Goal: Obtain resource: Download file/media

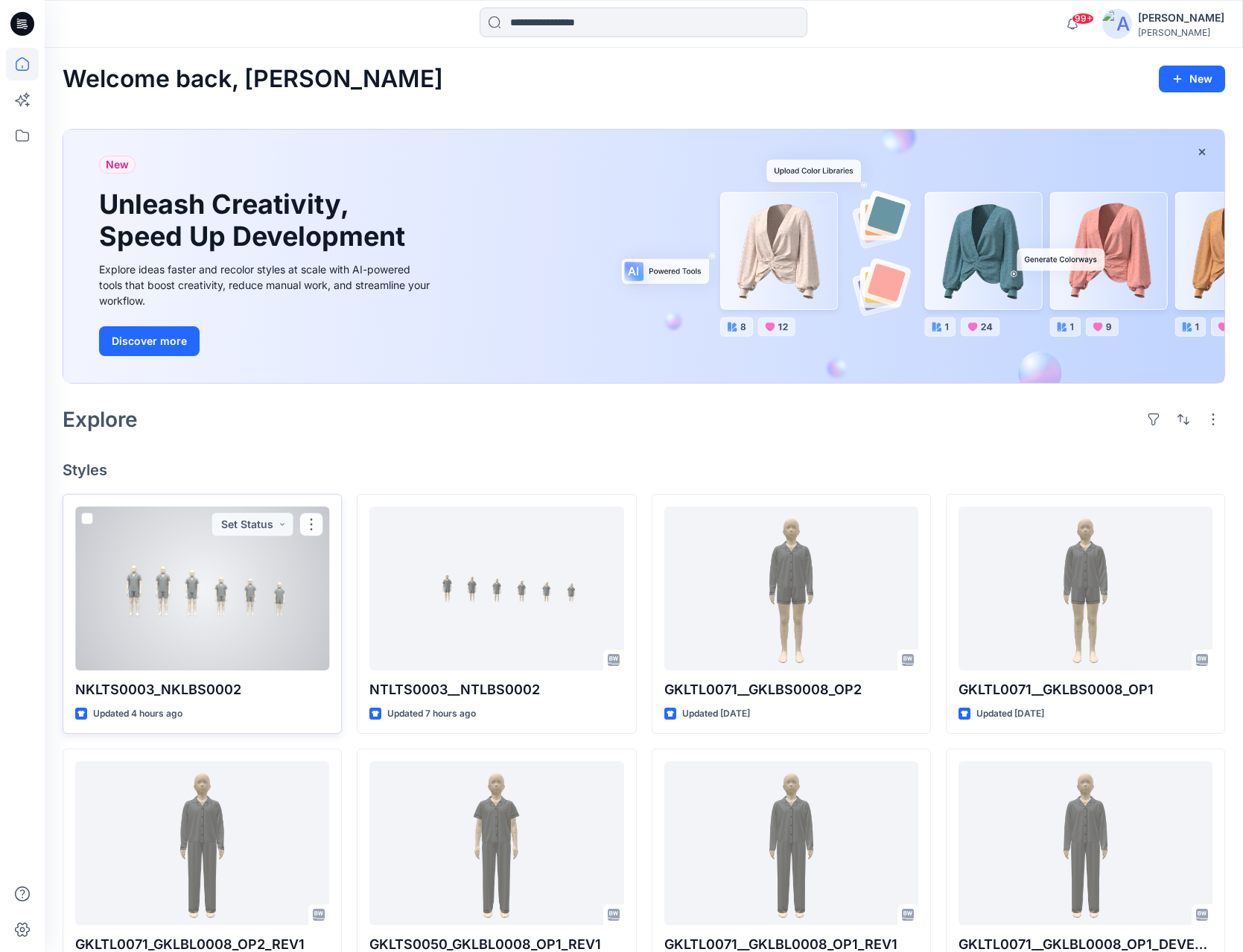
click at [294, 596] on div at bounding box center [202, 588] width 254 height 164
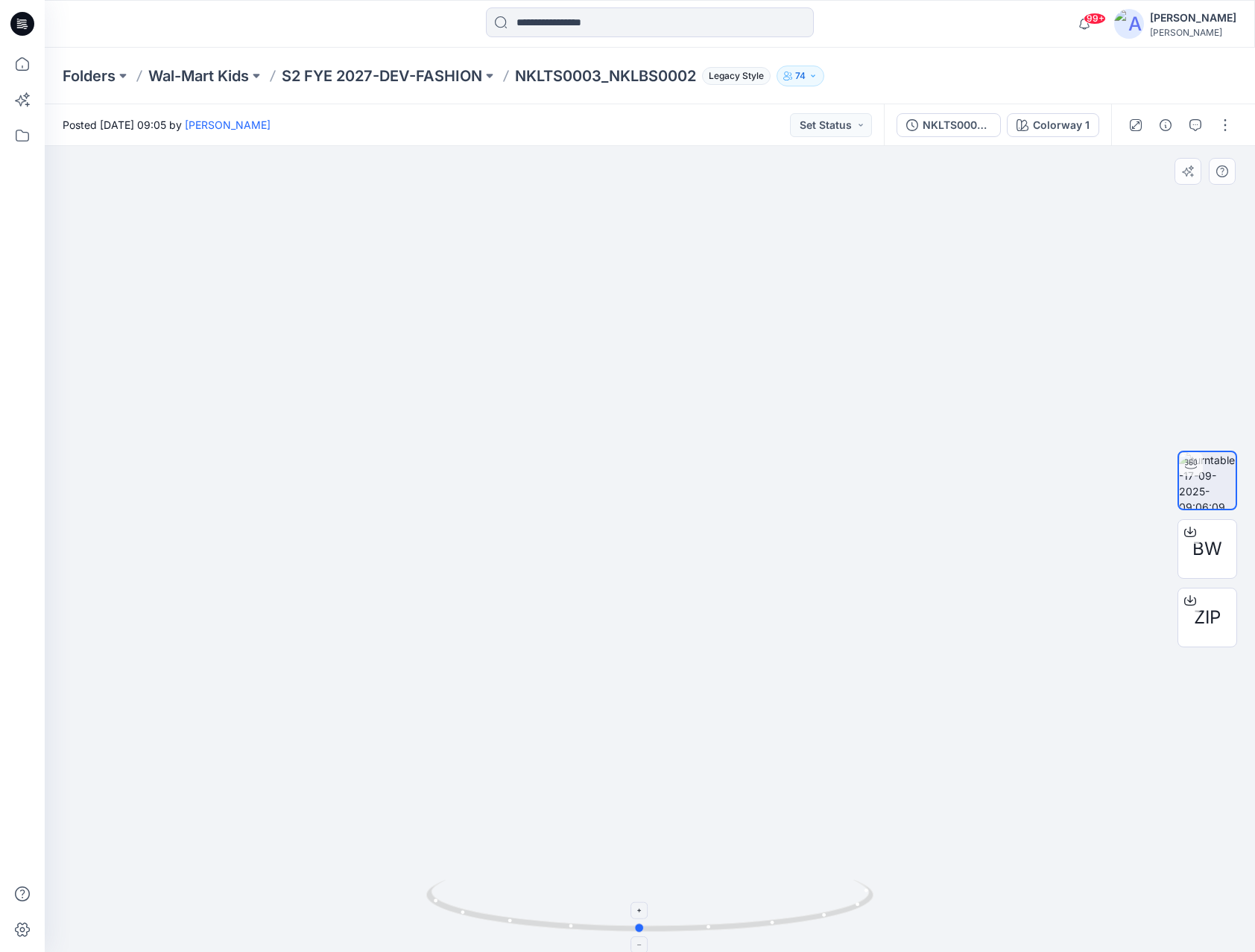
drag, startPoint x: 653, startPoint y: 928, endPoint x: 642, endPoint y: 924, distance: 11.7
click at [642, 924] on circle at bounding box center [640, 928] width 9 height 9
click at [393, 74] on p "S2 FYE 2027-DEV-FASHION" at bounding box center [382, 76] width 201 height 21
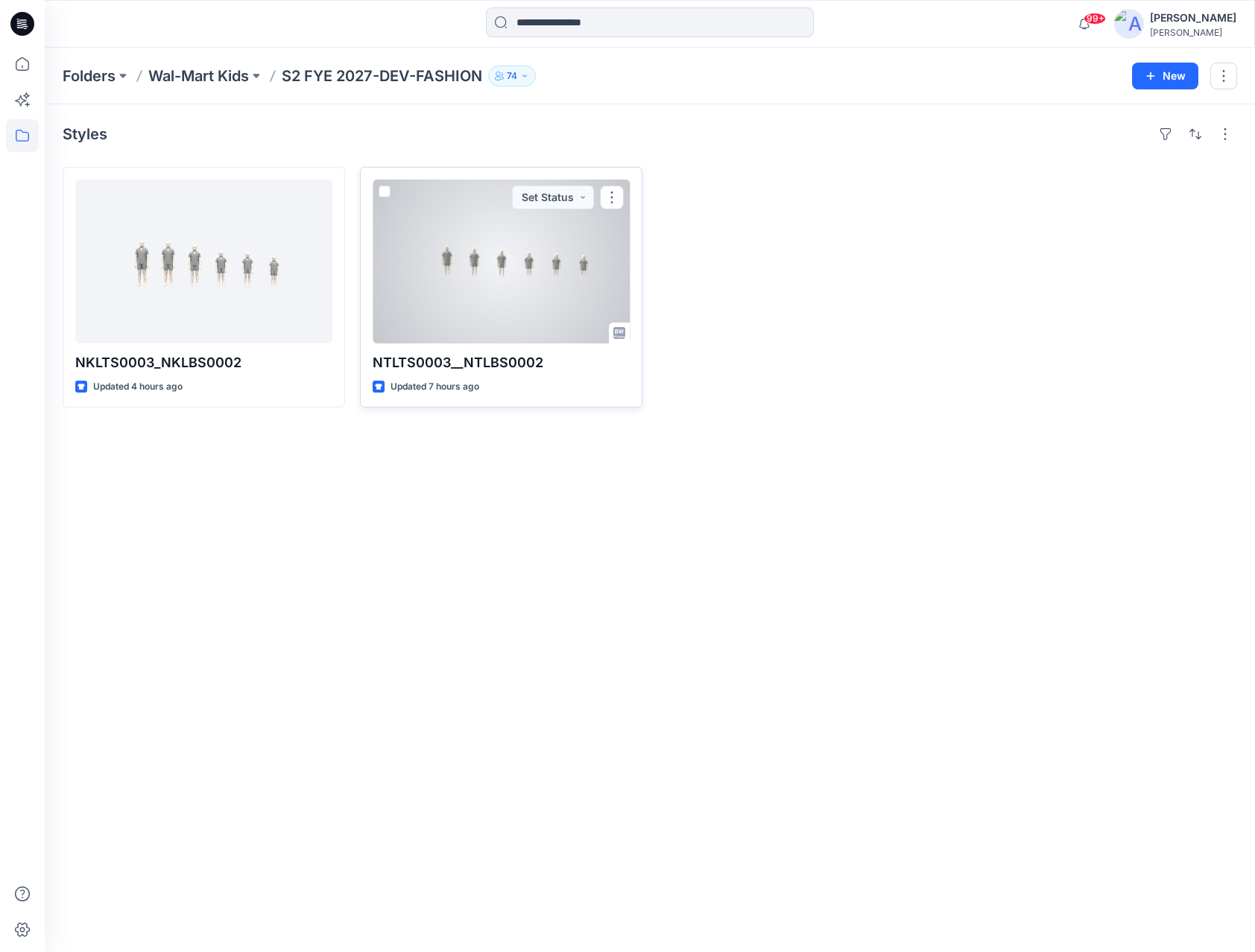
click at [484, 273] on div at bounding box center [501, 261] width 257 height 164
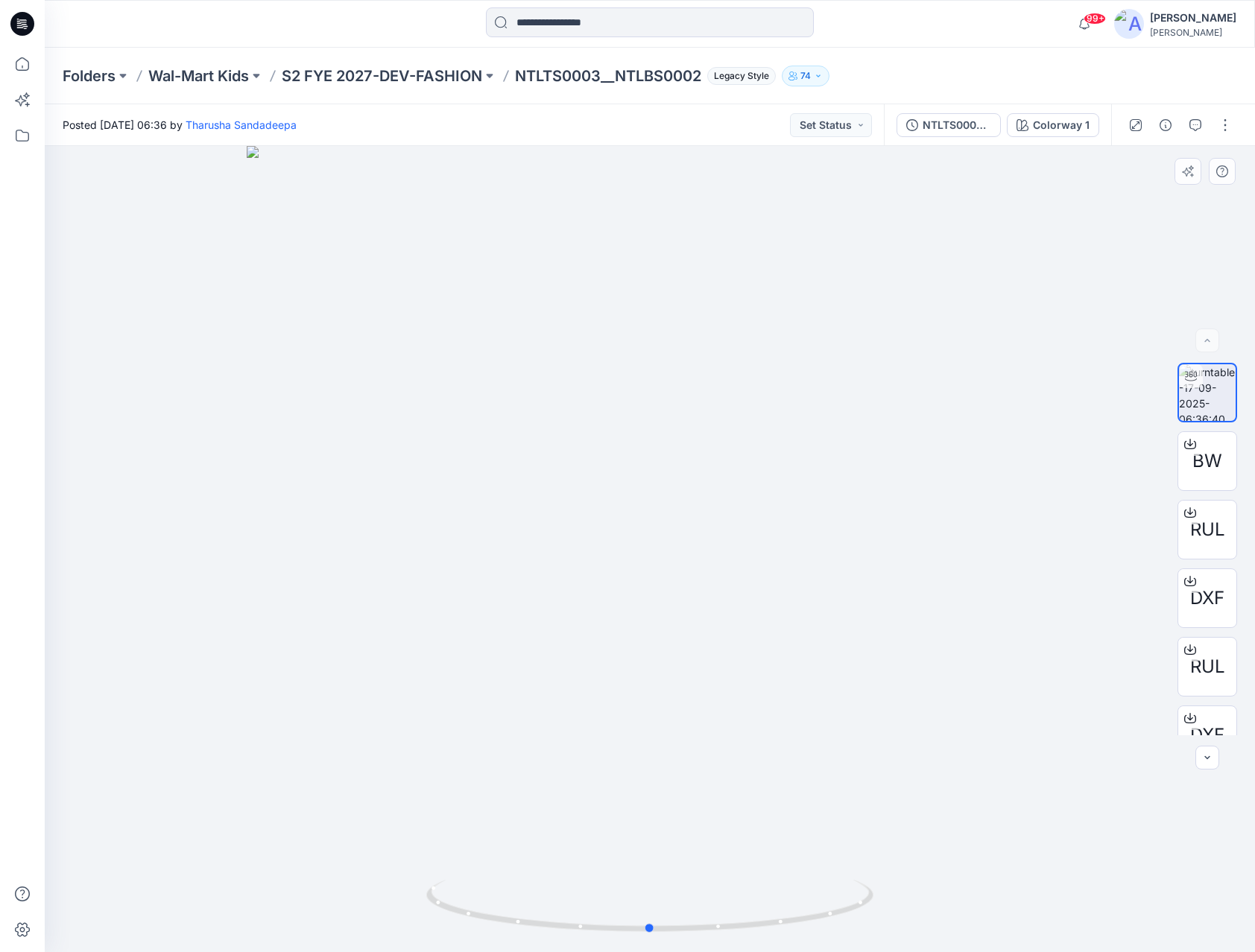
click at [216, 388] on div at bounding box center [650, 549] width 1210 height 806
click at [436, 82] on p "S2 FYE 2027-DEV-FASHION" at bounding box center [382, 76] width 201 height 21
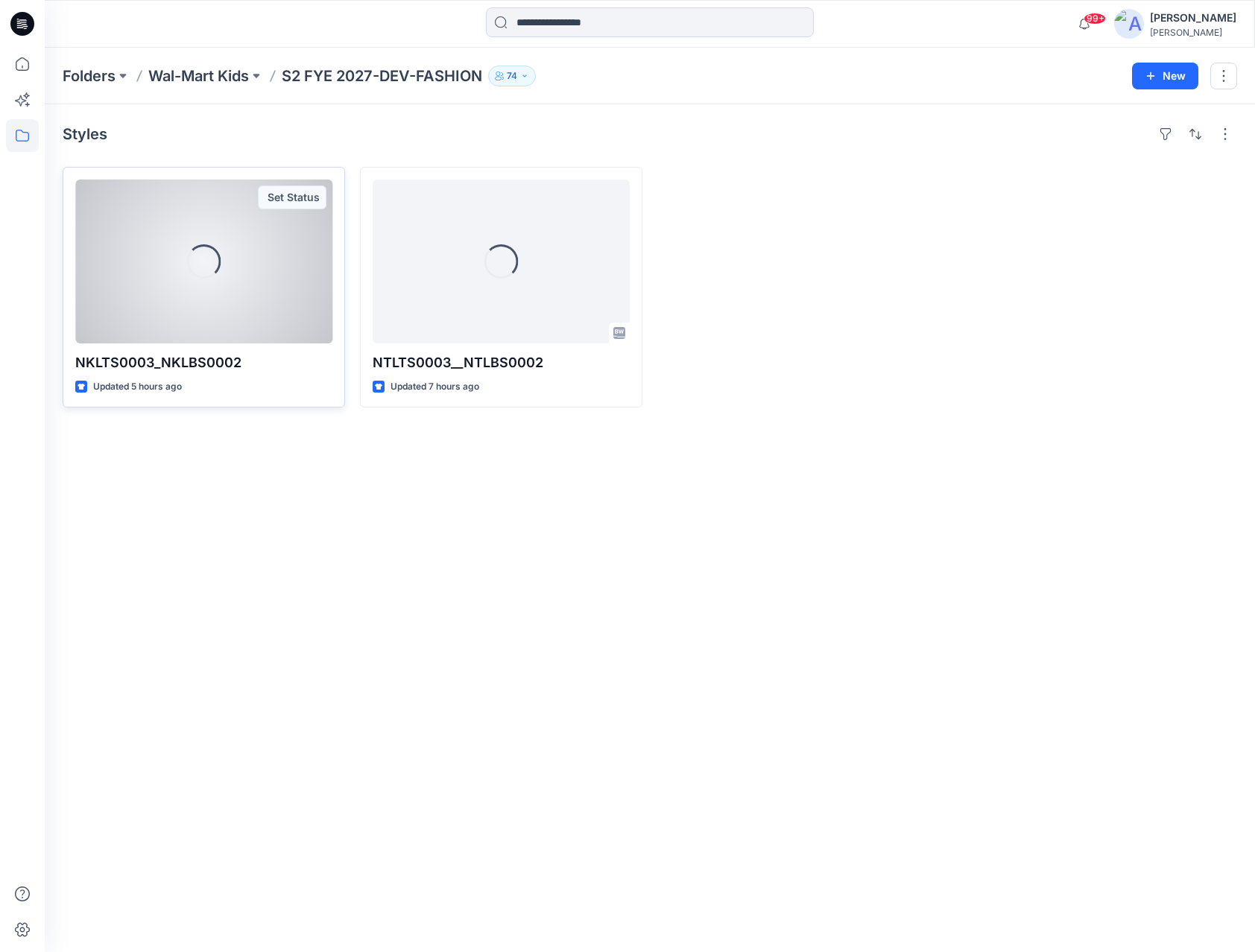
click at [241, 304] on div "Loading..." at bounding box center [204, 261] width 257 height 164
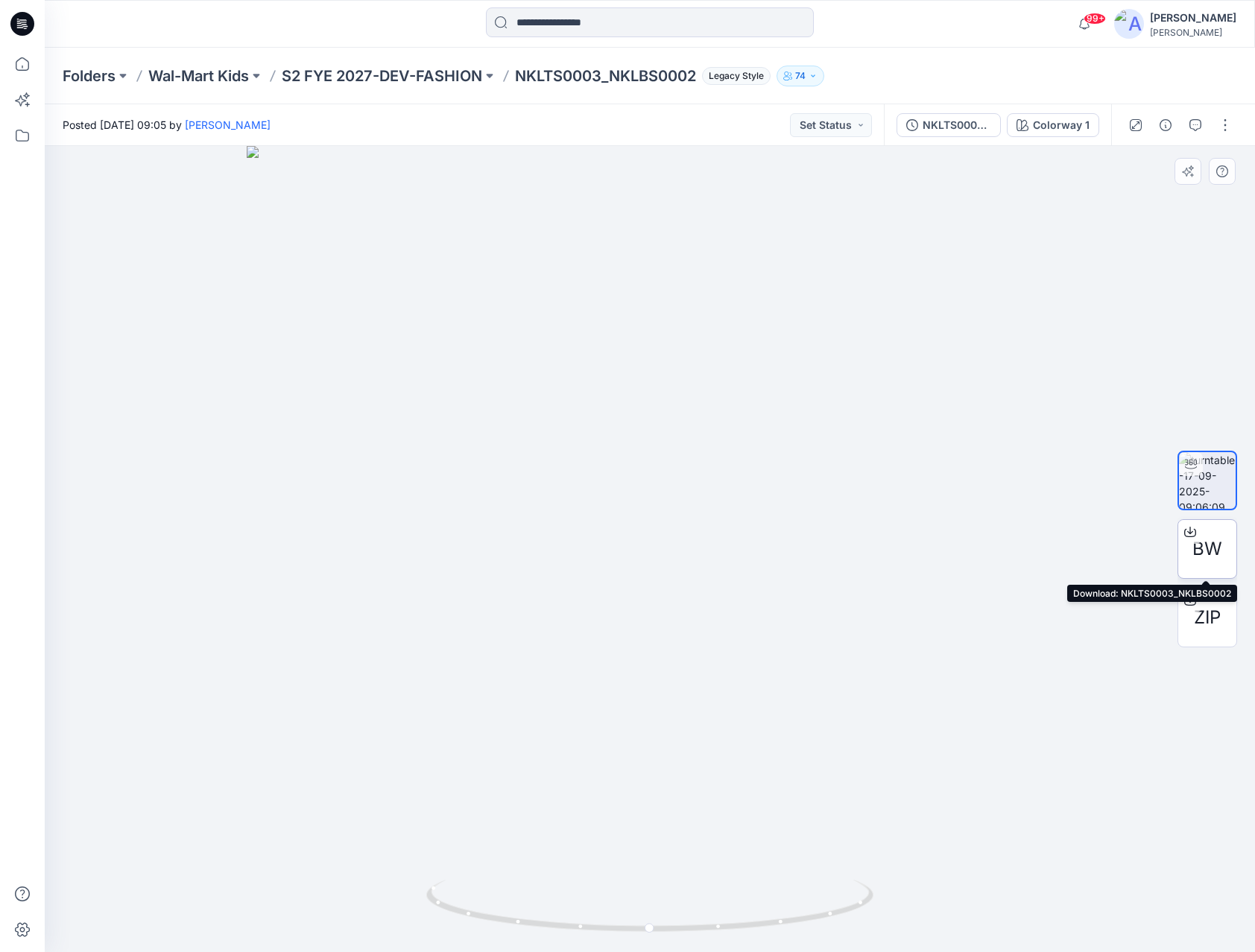
click at [1211, 542] on span "BW" at bounding box center [1207, 549] width 30 height 27
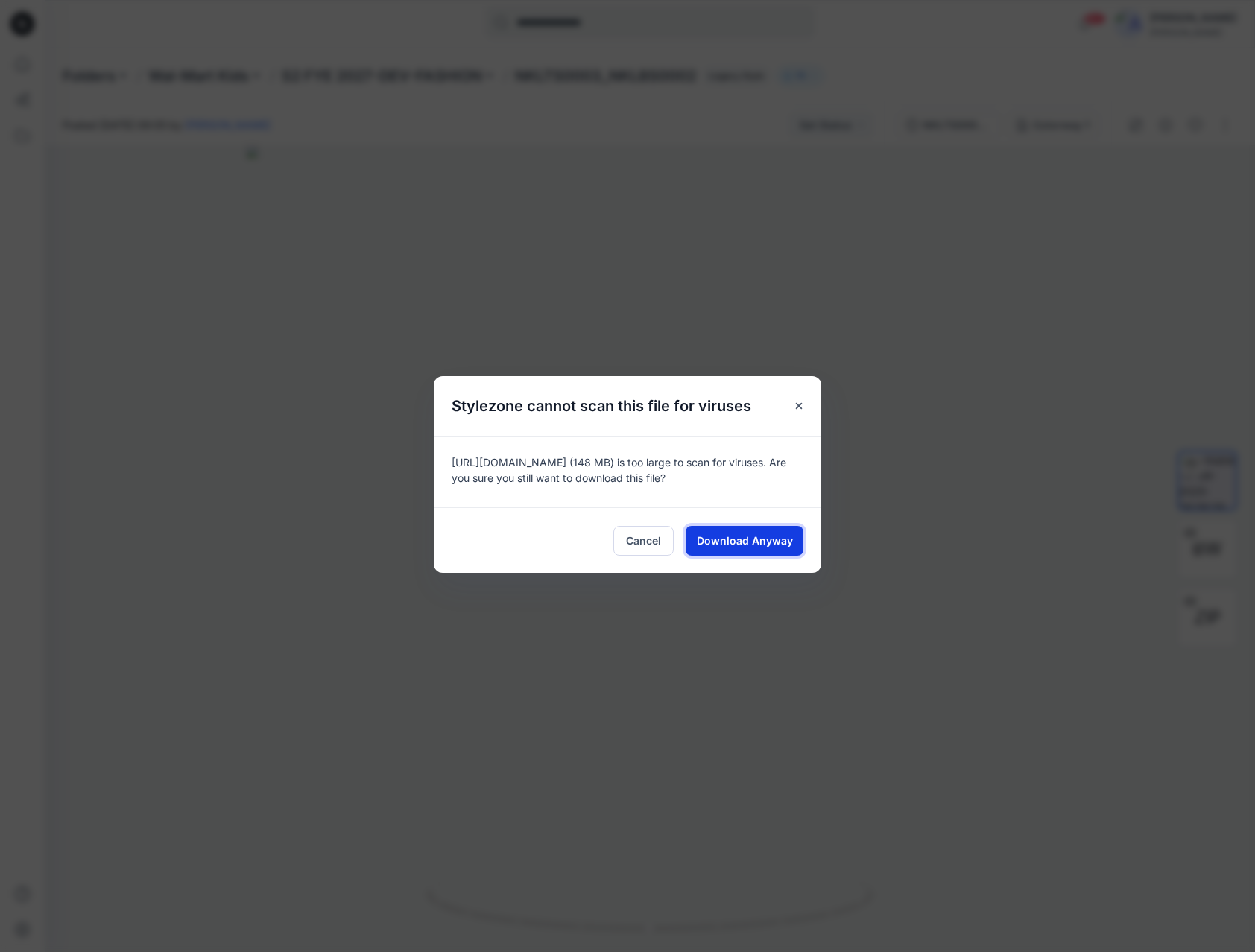
click at [717, 542] on span "Download Anyway" at bounding box center [745, 540] width 96 height 16
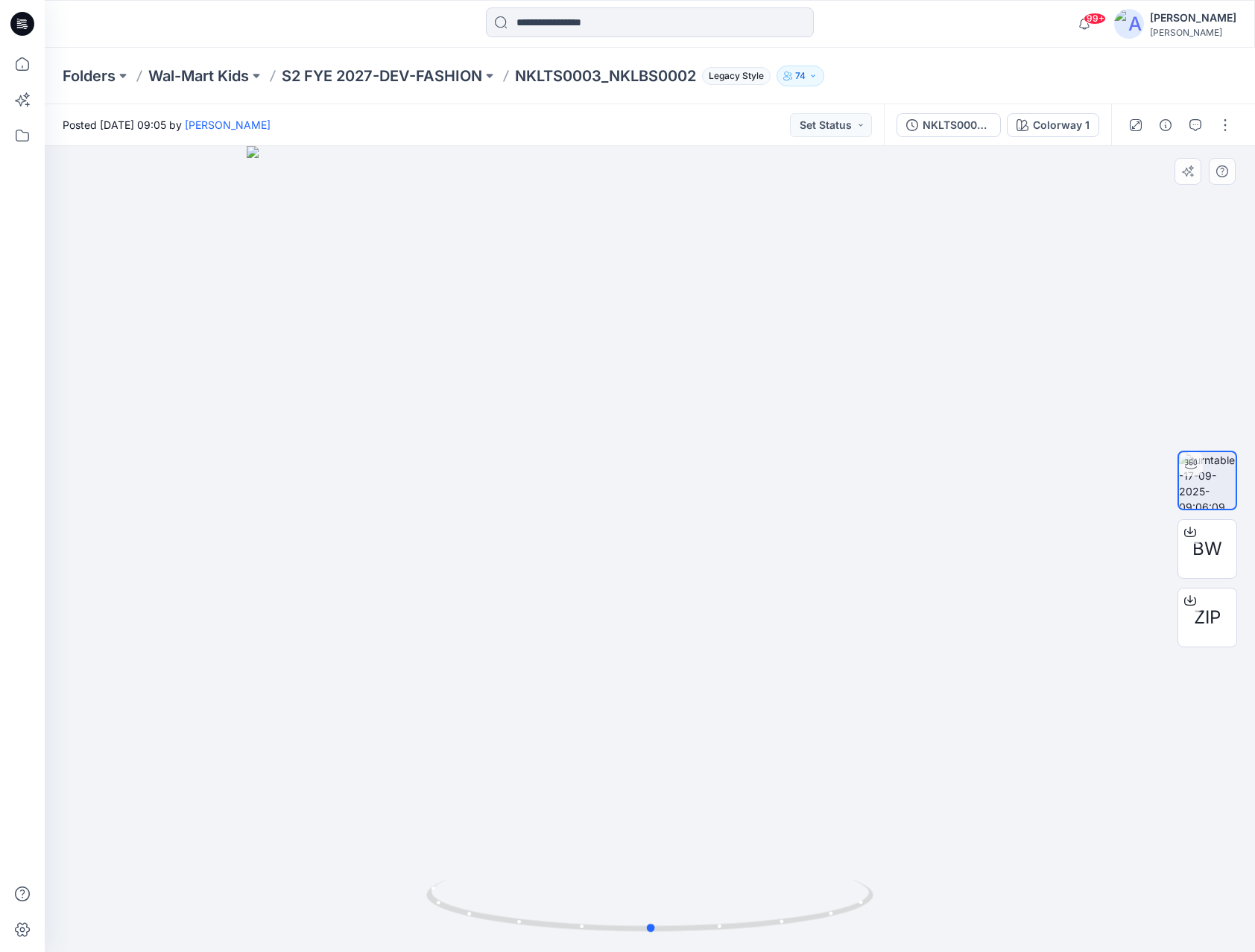
click at [317, 294] on div at bounding box center [650, 549] width 1210 height 806
click at [1206, 608] on span "ZIP" at bounding box center [1207, 617] width 27 height 27
click at [179, 18] on div at bounding box center [196, 24] width 303 height 33
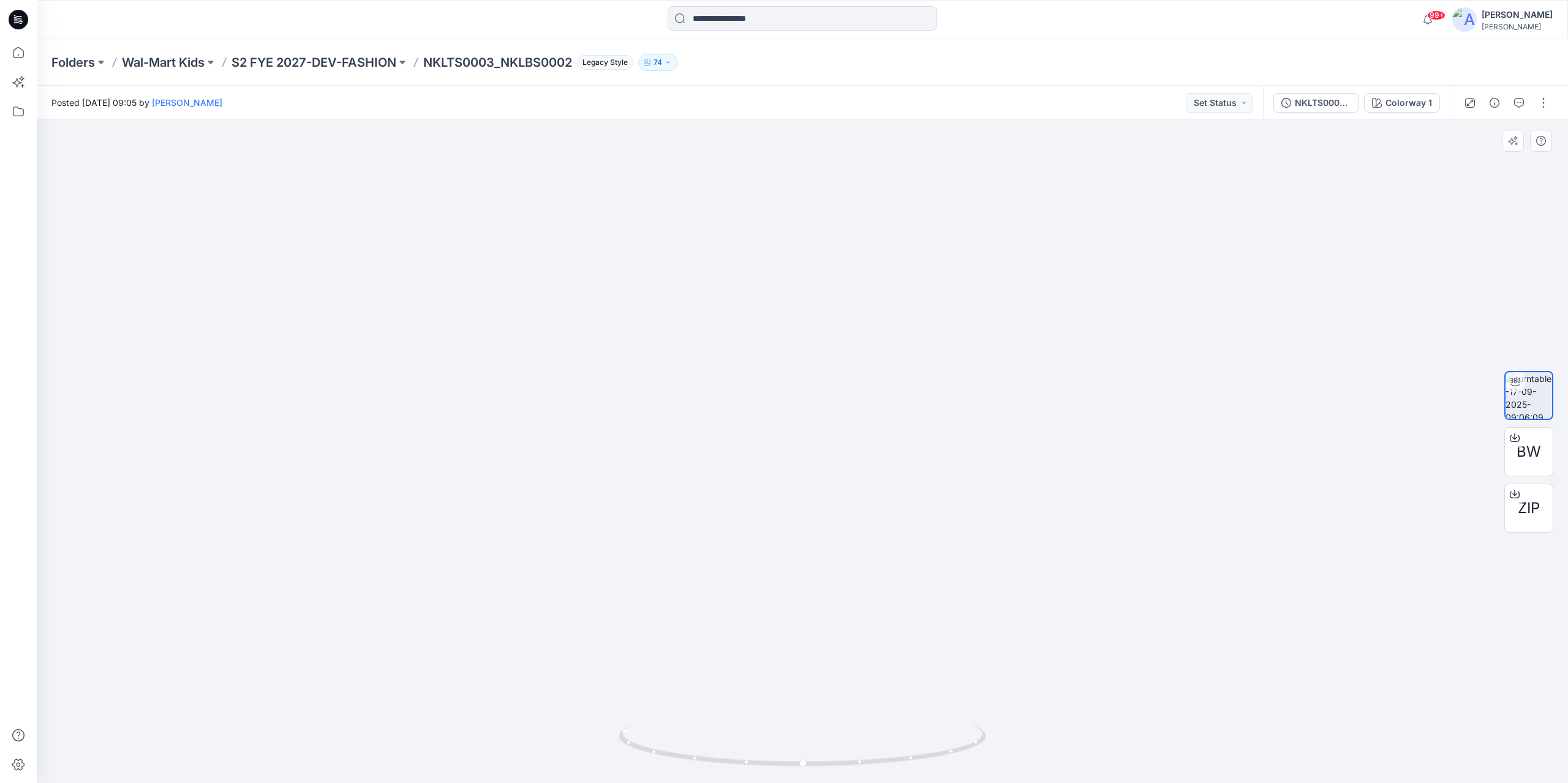
click at [729, 447] on img at bounding box center [802, 319] width 1194 height 929
click at [137, 175] on div at bounding box center [802, 451] width 1531 height 663
click at [293, 64] on p "S2 FYE 2027-DEV-FASHION" at bounding box center [314, 63] width 165 height 17
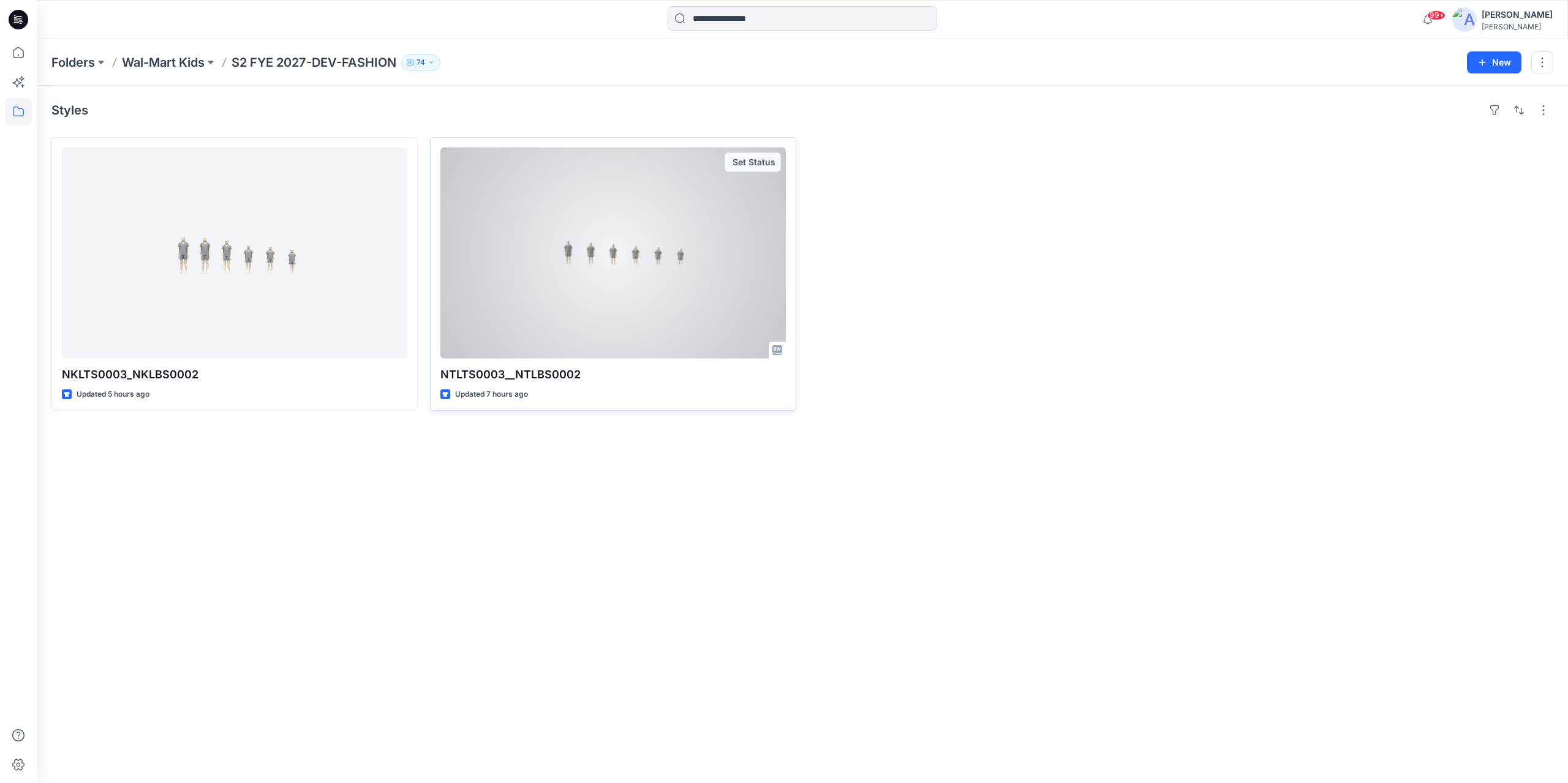
click at [646, 260] on div at bounding box center [613, 253] width 345 height 211
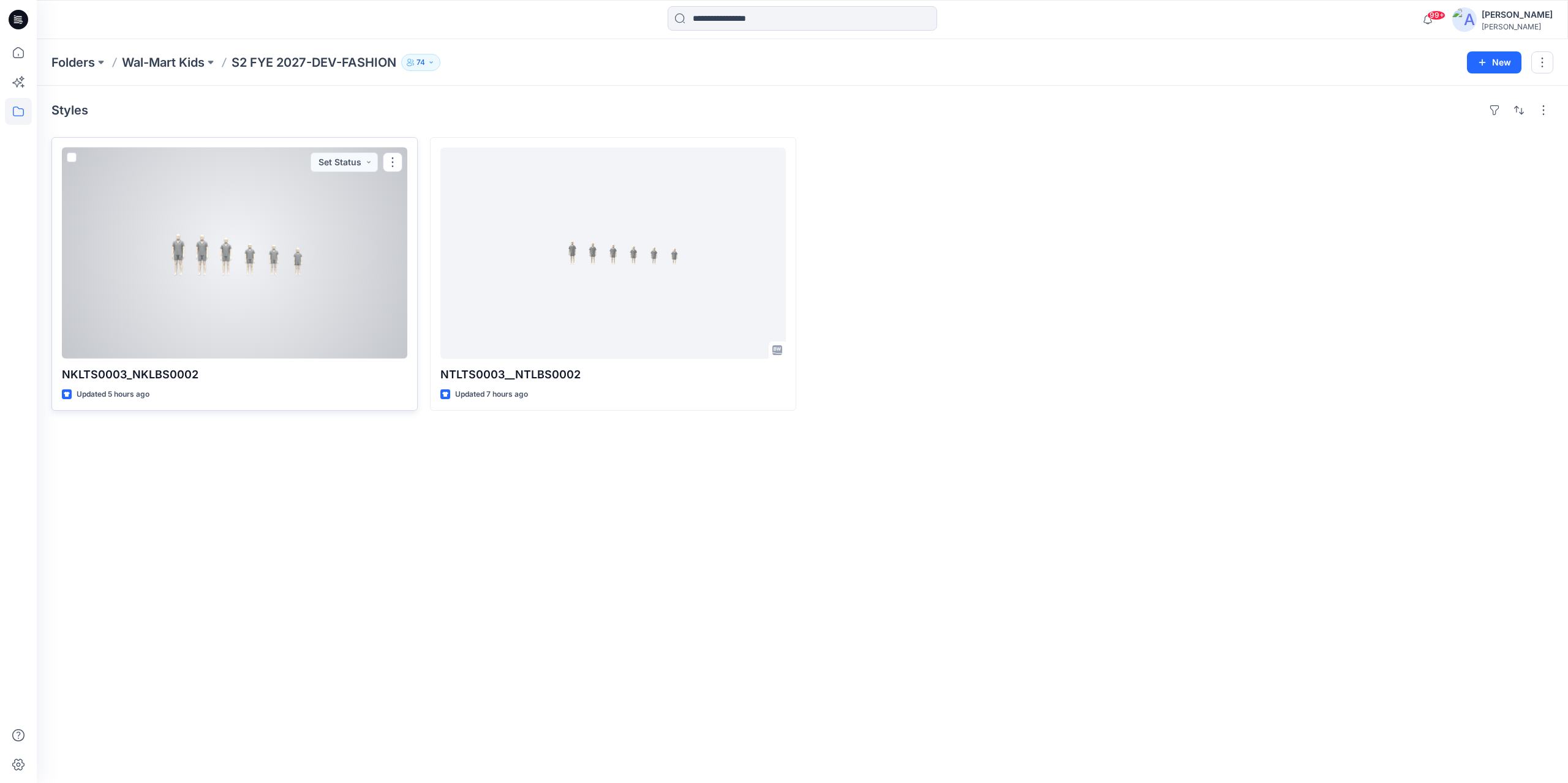
click at [170, 263] on div at bounding box center [234, 253] width 345 height 211
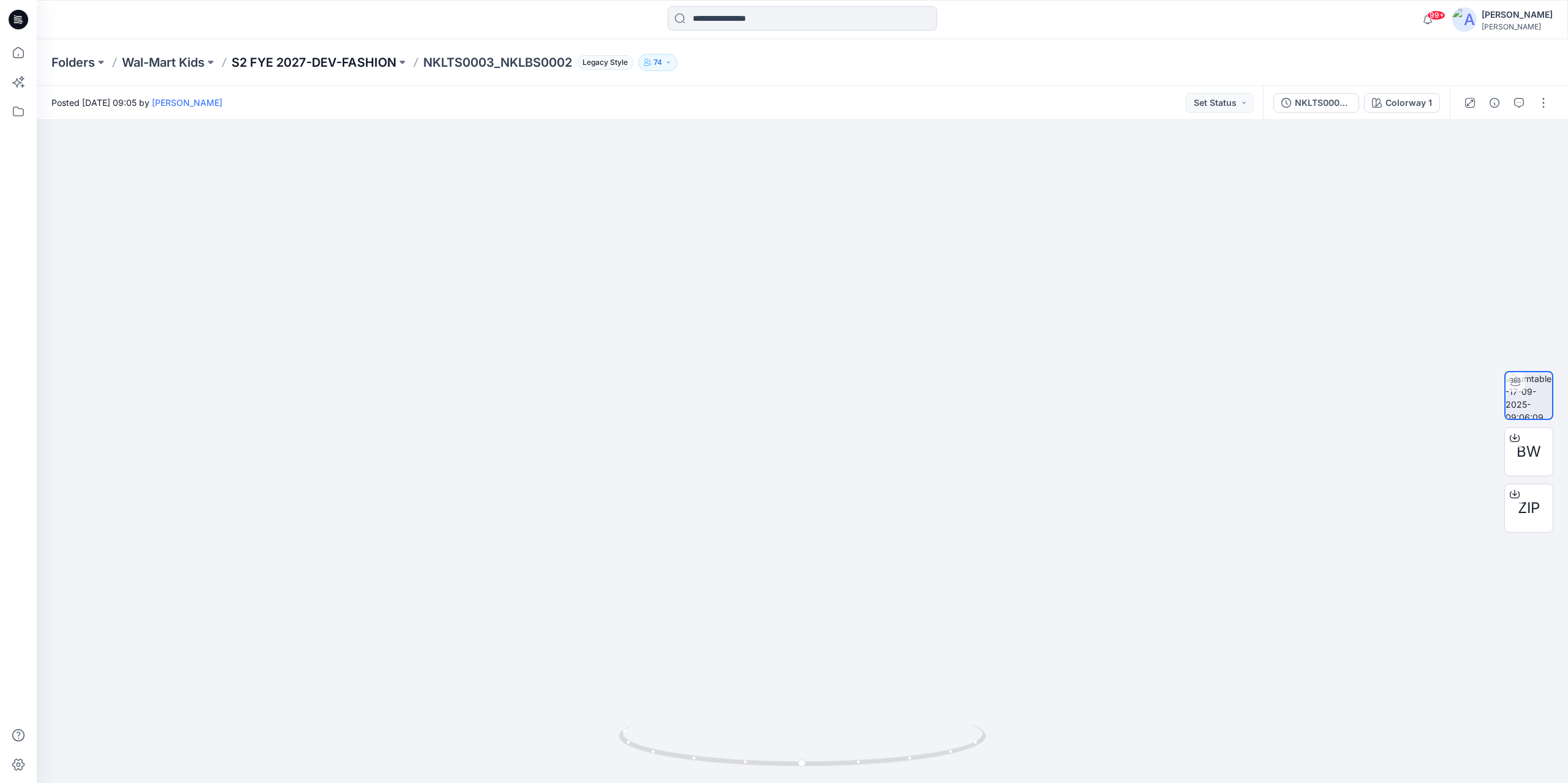
click at [340, 62] on p "S2 FYE 2027-DEV-FASHION" at bounding box center [314, 63] width 165 height 17
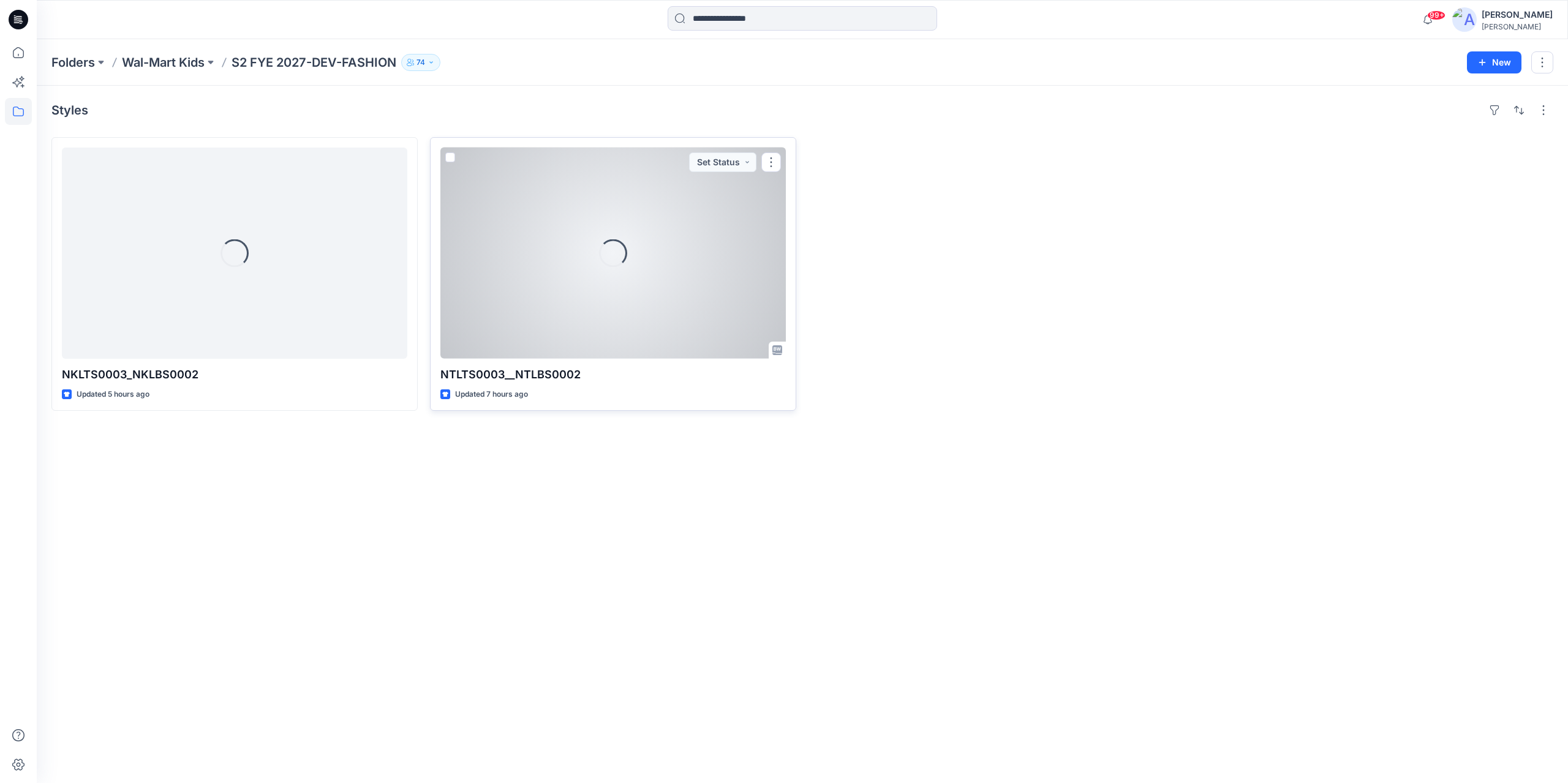
click at [579, 261] on div "Loading..." at bounding box center [613, 253] width 345 height 211
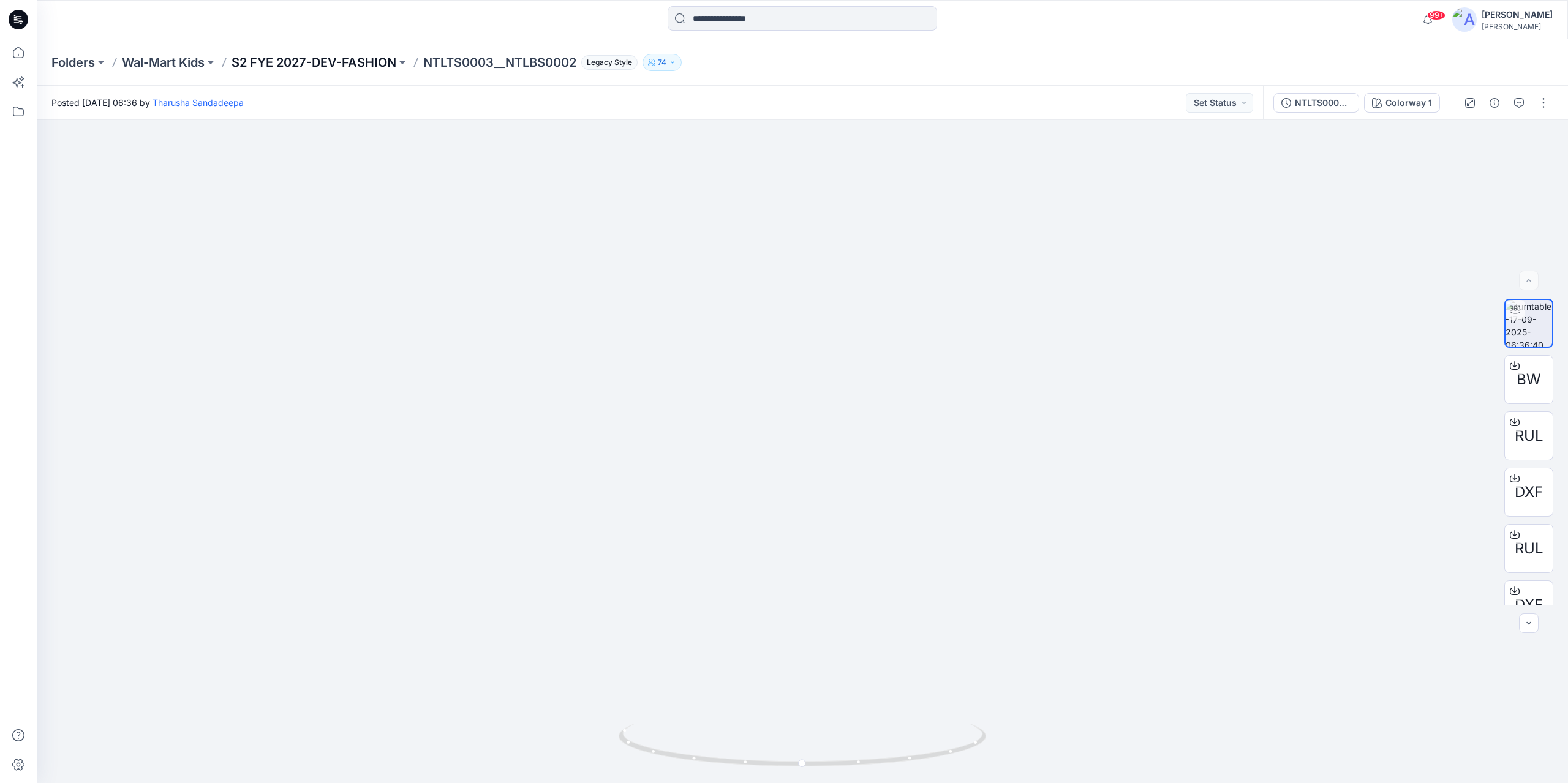
click at [360, 66] on p "S2 FYE 2027-DEV-FASHION" at bounding box center [314, 63] width 165 height 17
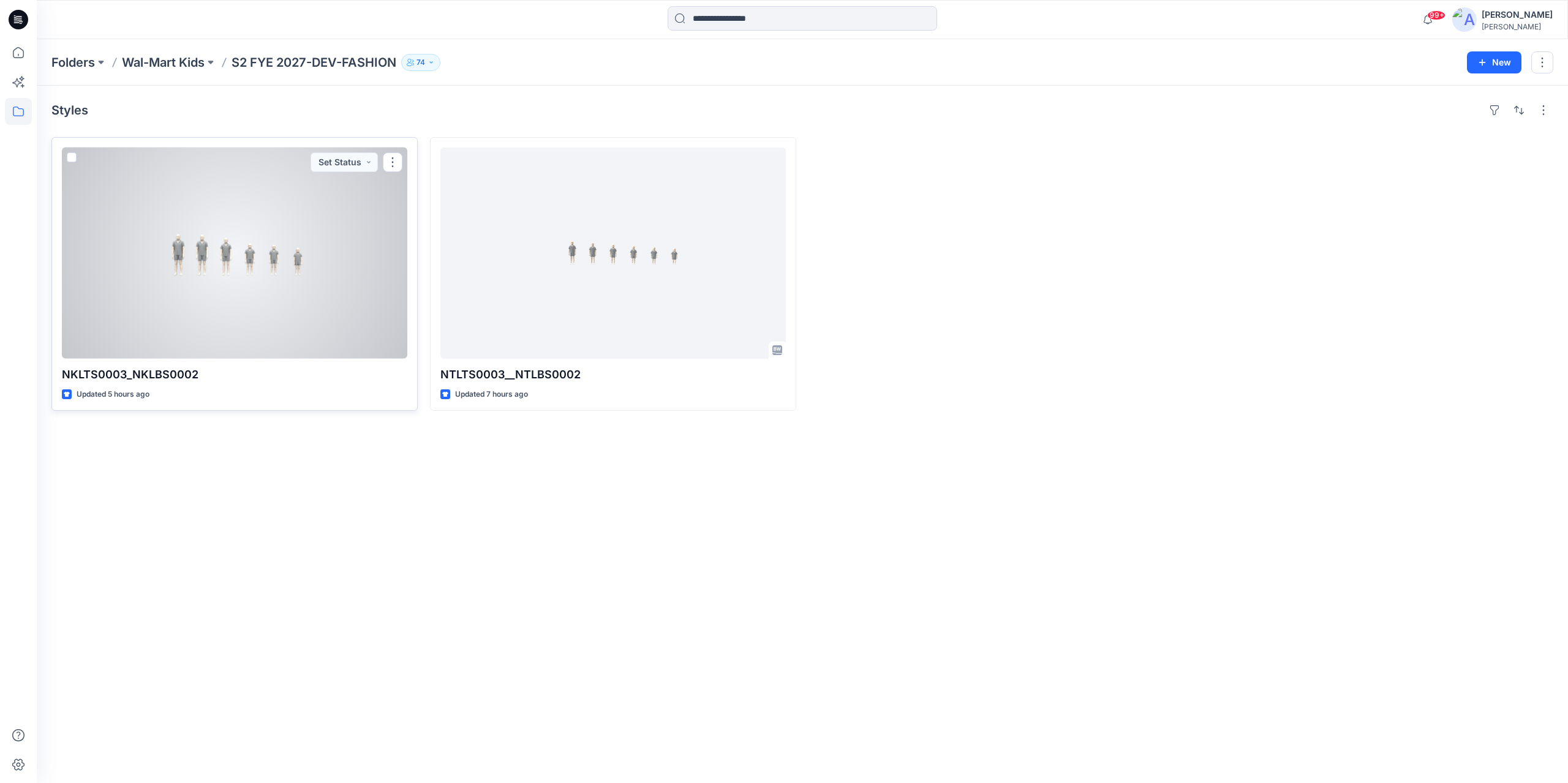
click at [249, 252] on div at bounding box center [234, 253] width 345 height 211
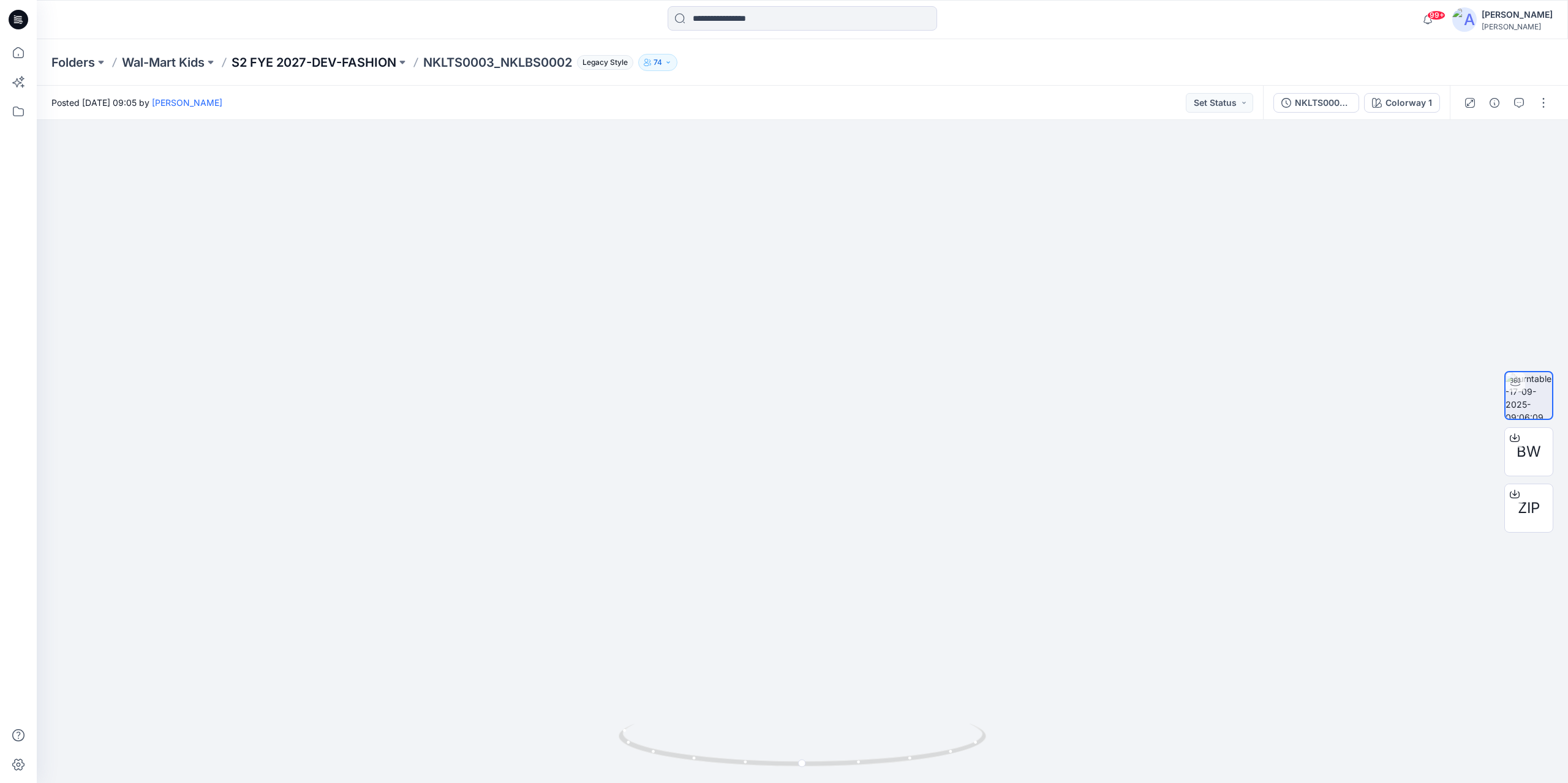
click at [353, 65] on p "S2 FYE 2027-DEV-FASHION" at bounding box center [314, 63] width 165 height 17
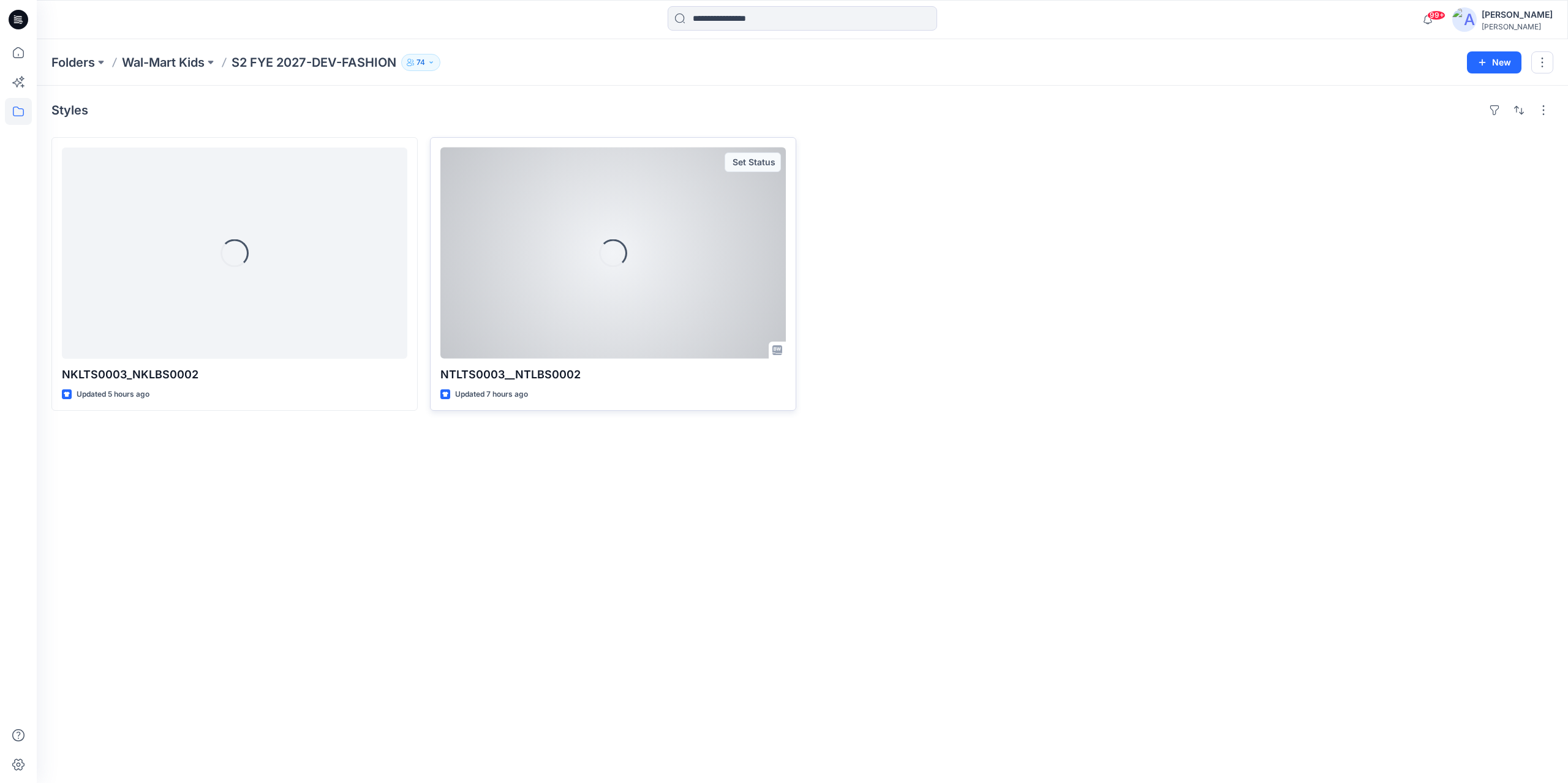
click at [546, 207] on div "Loading..." at bounding box center [613, 253] width 345 height 211
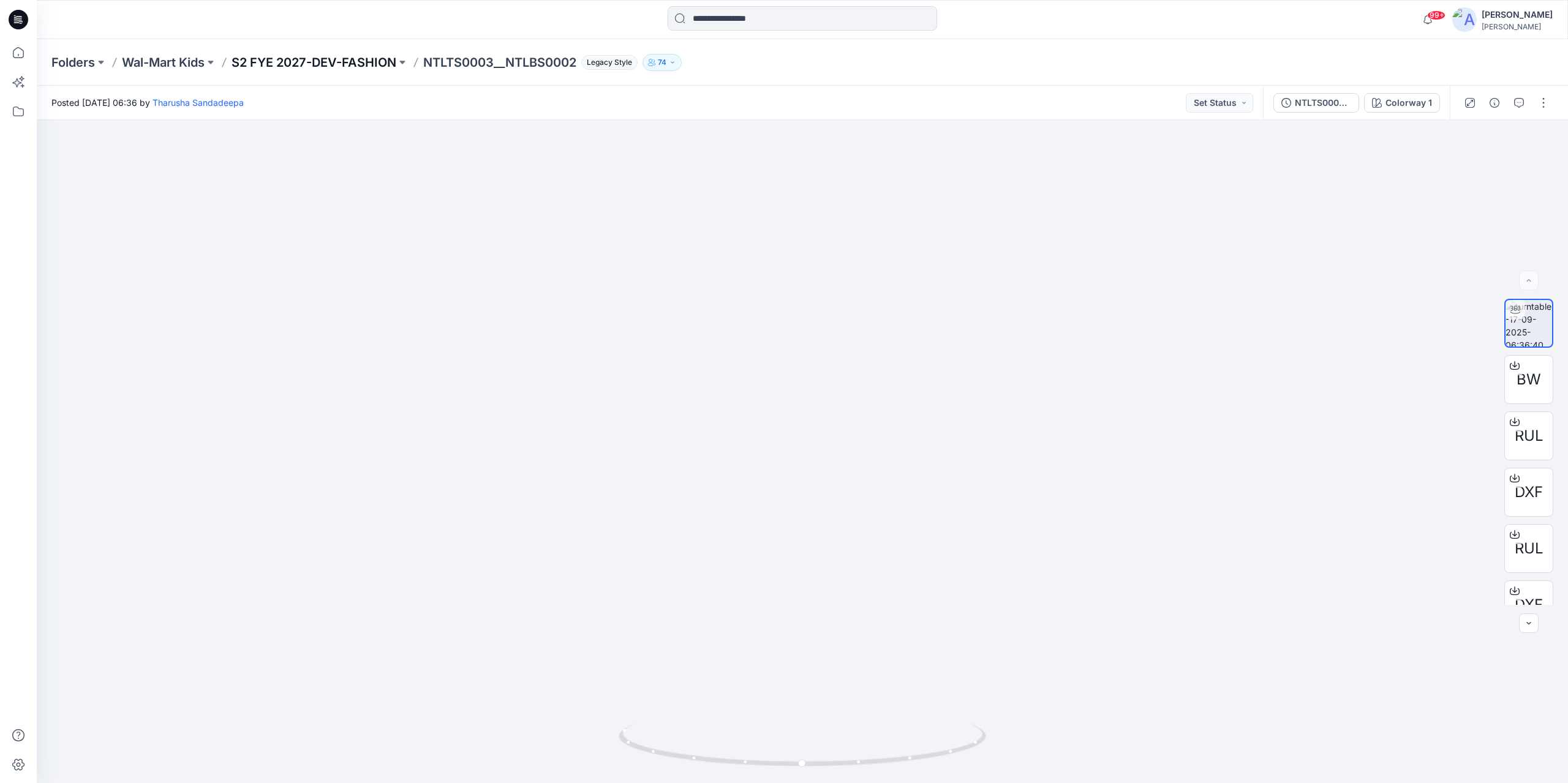
click at [322, 60] on p "S2 FYE 2027-DEV-FASHION" at bounding box center [314, 63] width 165 height 17
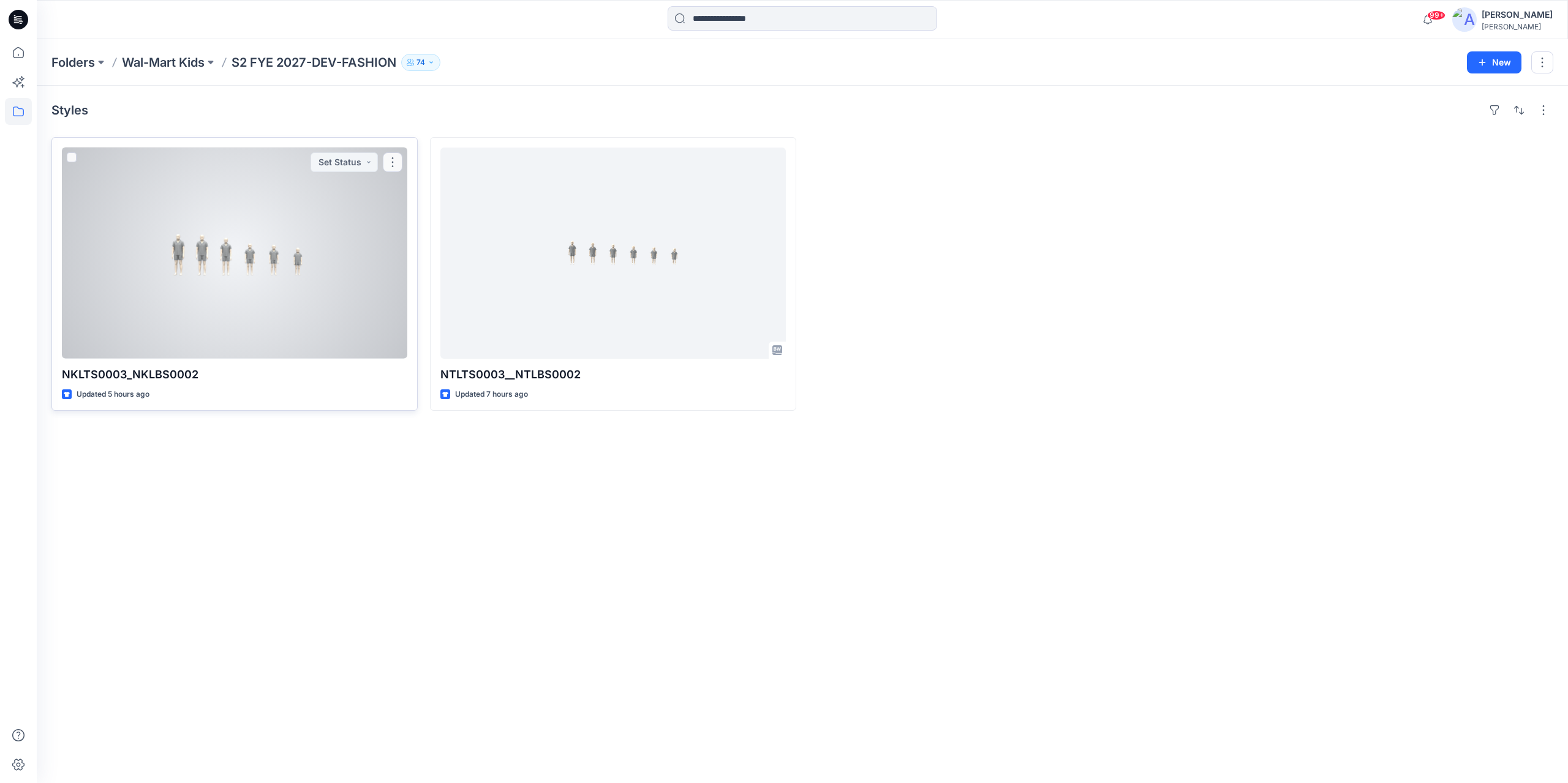
click at [254, 242] on div at bounding box center [234, 253] width 345 height 211
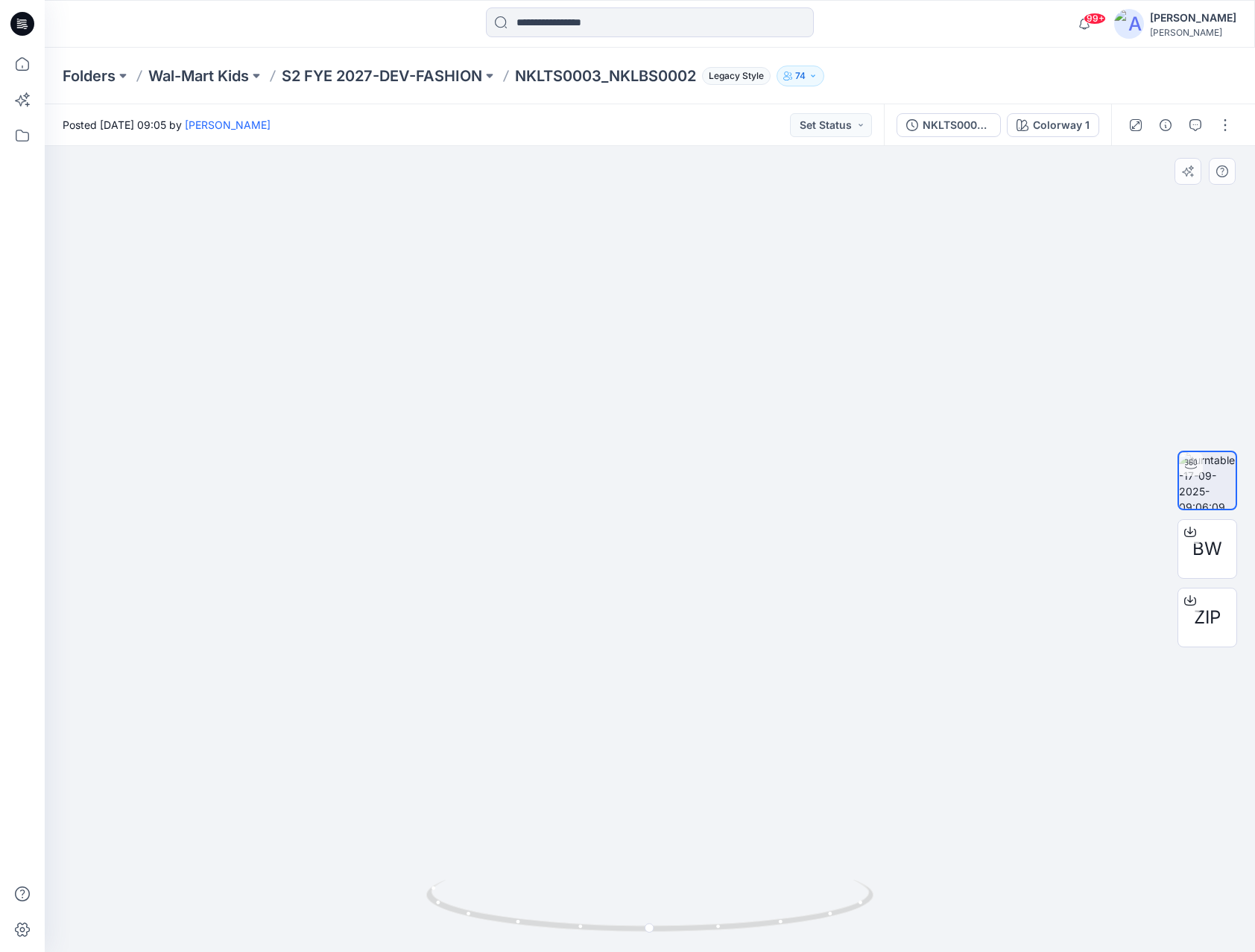
click at [289, 894] on img at bounding box center [649, 387] width 1453 height 1129
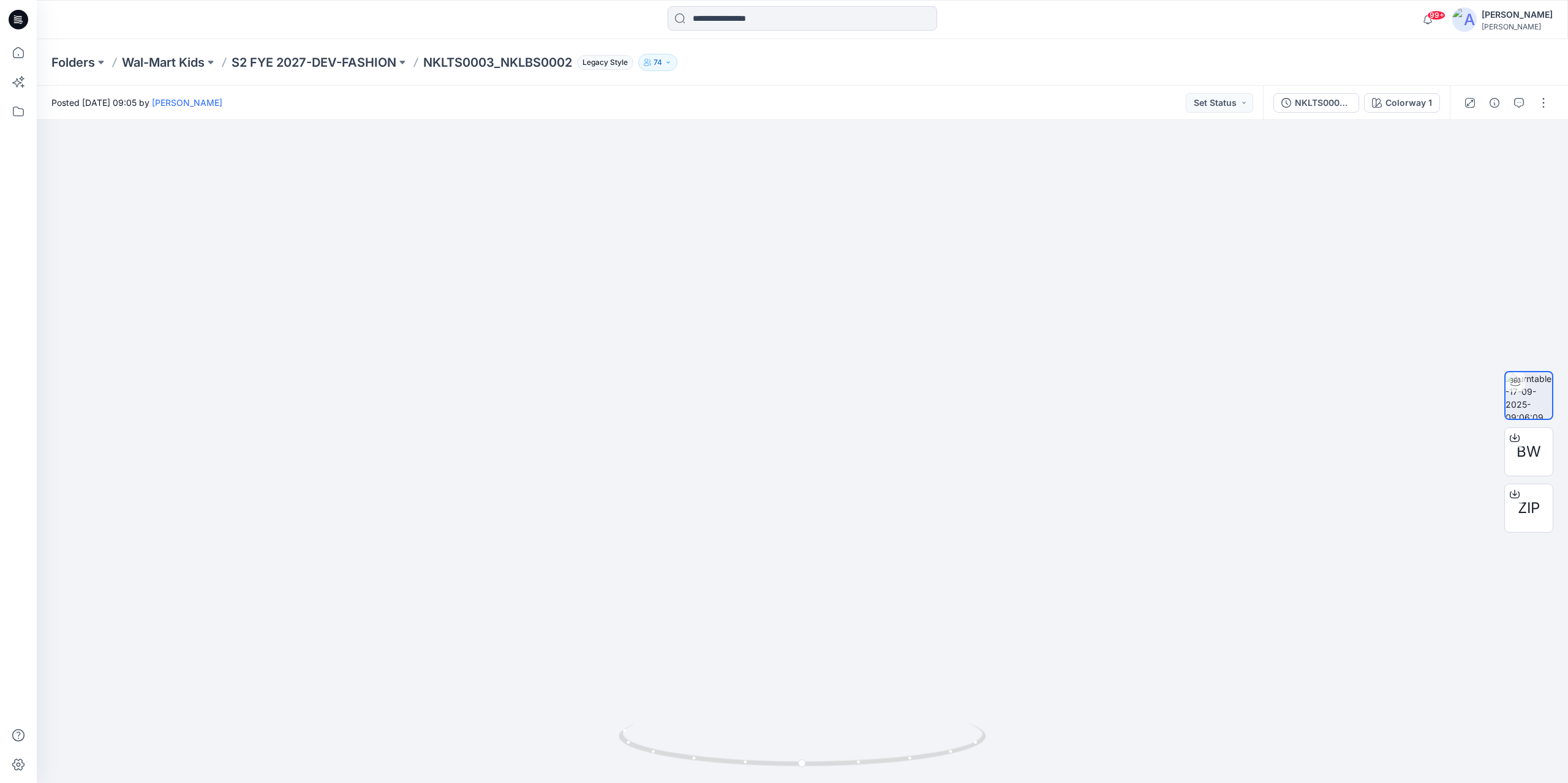
click at [1031, 54] on div "Folders Wal-Mart Kids S2 FYE 2027-DEV-FASHION NKLTS0003_NKLBS0002 Legacy Style …" at bounding box center [754, 63] width 1406 height 17
click at [371, 60] on p "S2 FYE 2027-DEV-FASHION" at bounding box center [314, 63] width 165 height 17
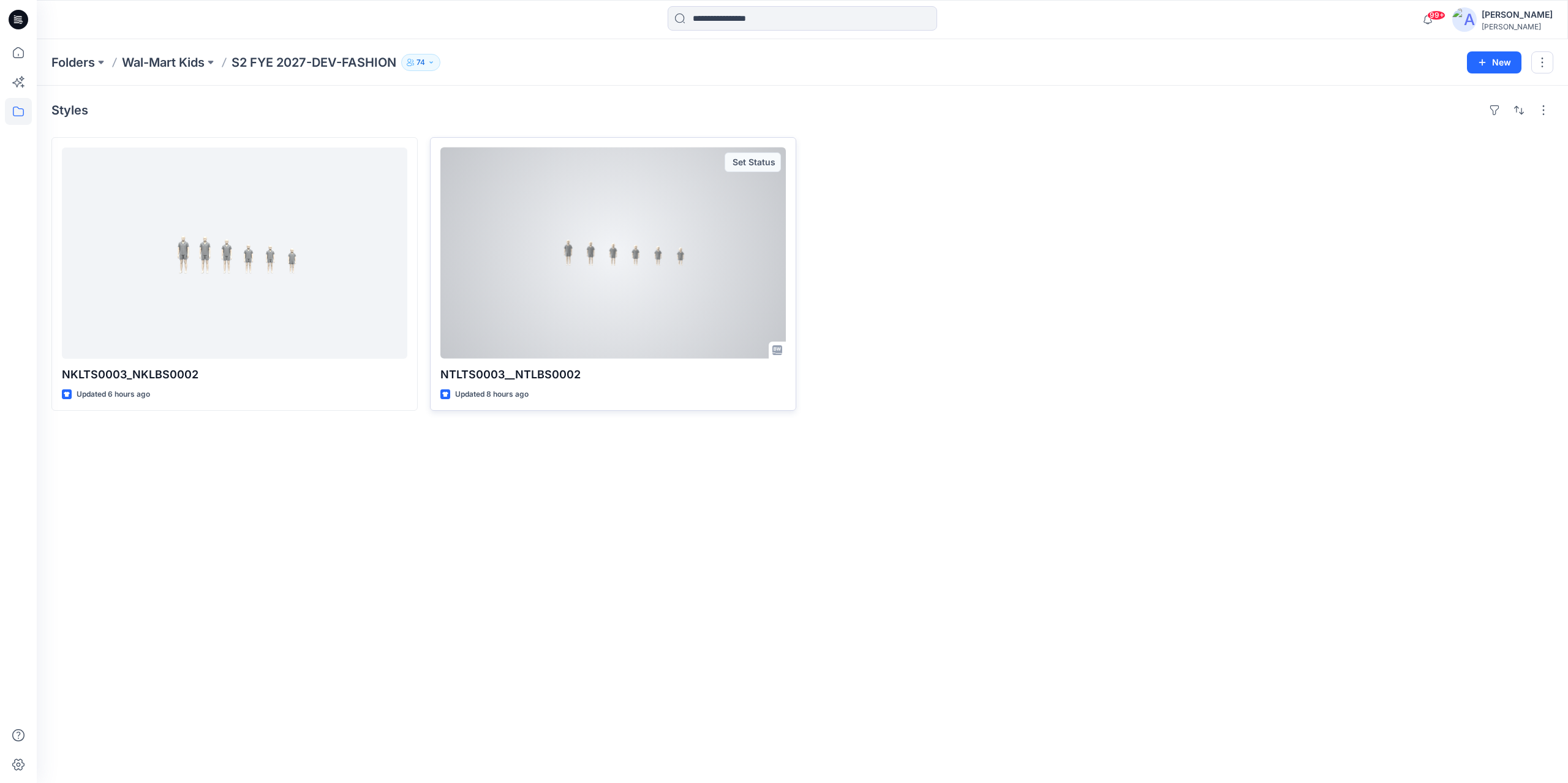
click at [506, 275] on div at bounding box center [613, 253] width 345 height 211
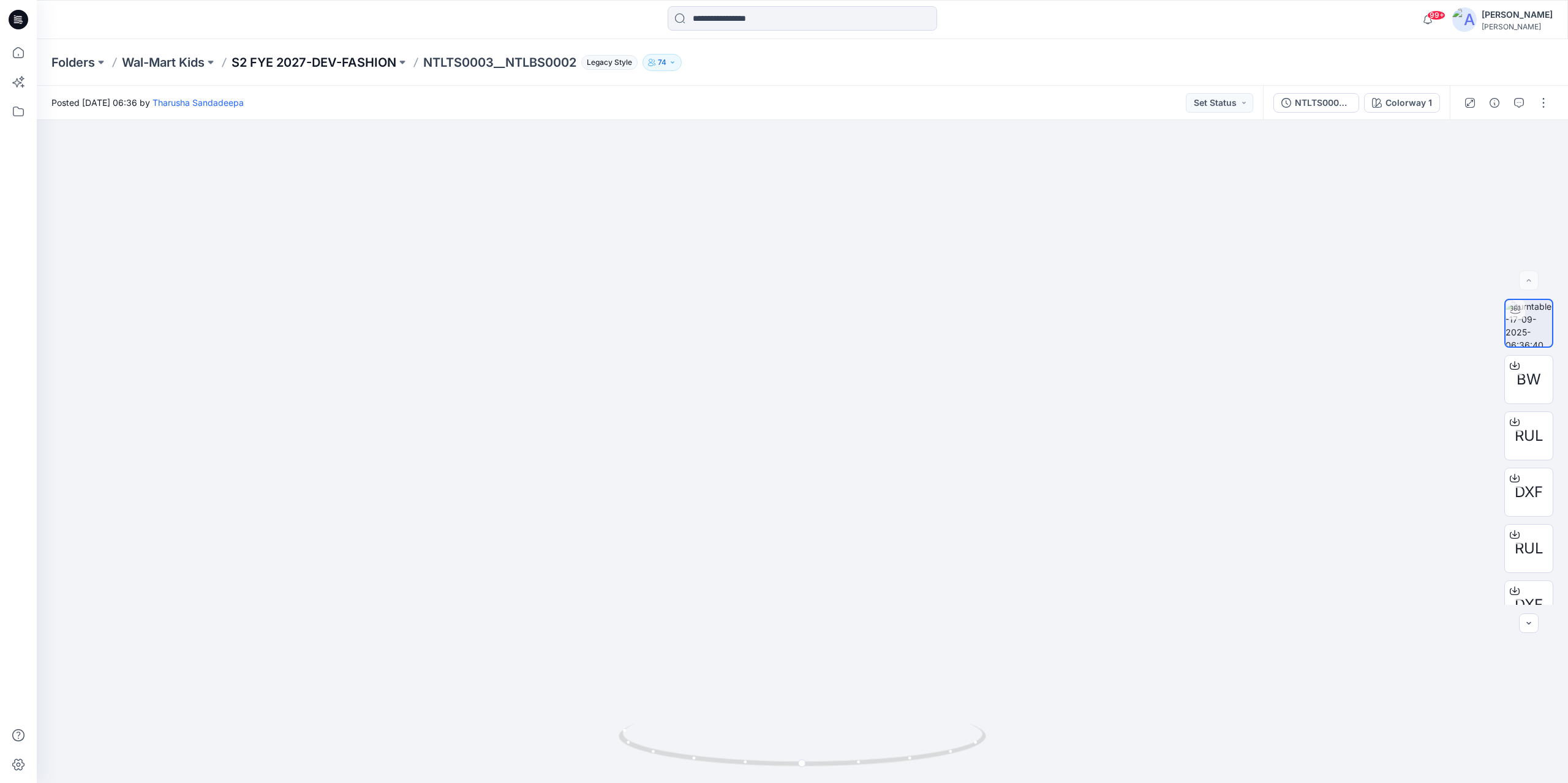
click at [363, 64] on p "S2 FYE 2027-DEV-FASHION" at bounding box center [314, 63] width 165 height 17
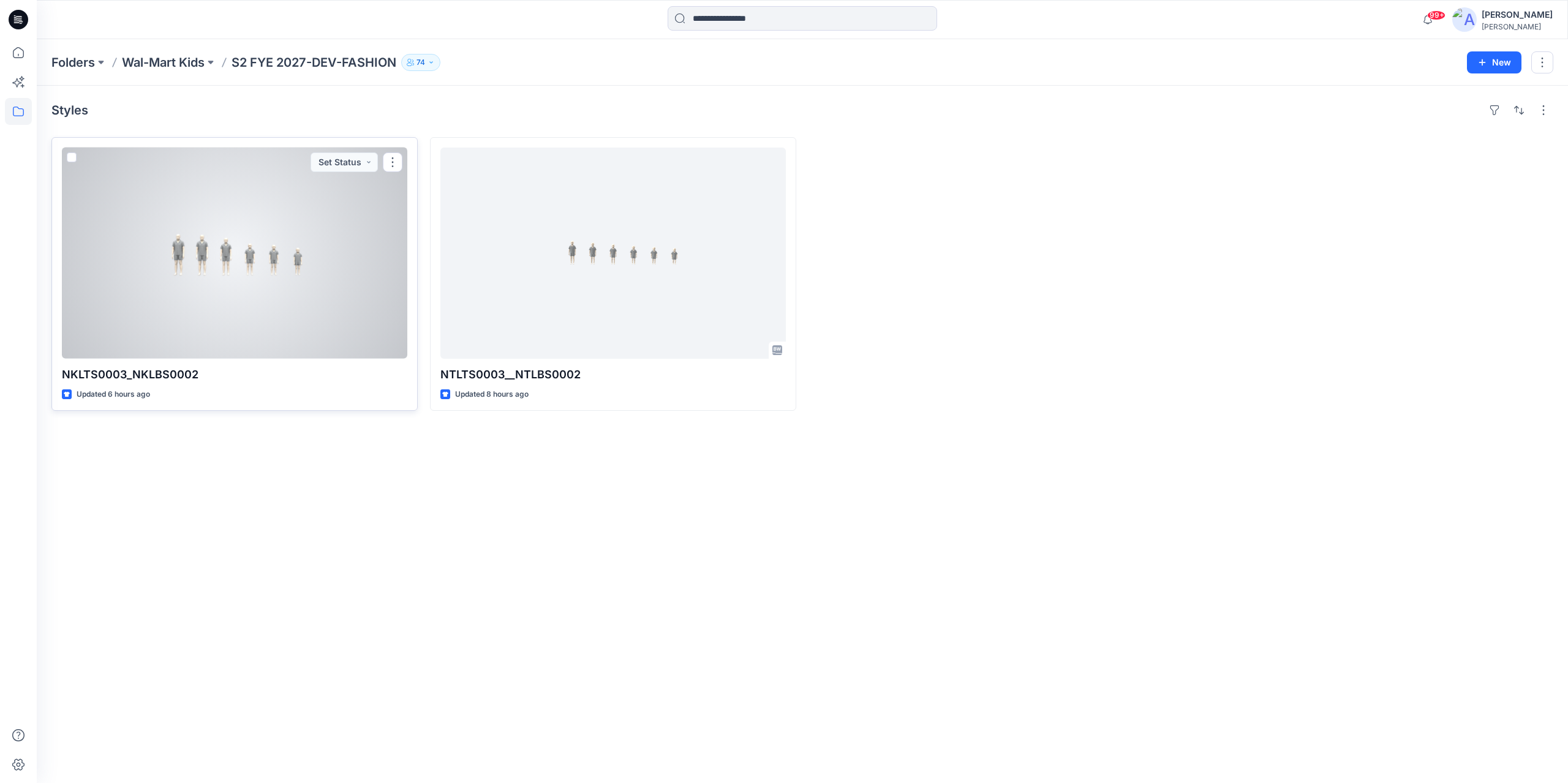
click at [278, 258] on div at bounding box center [234, 253] width 345 height 211
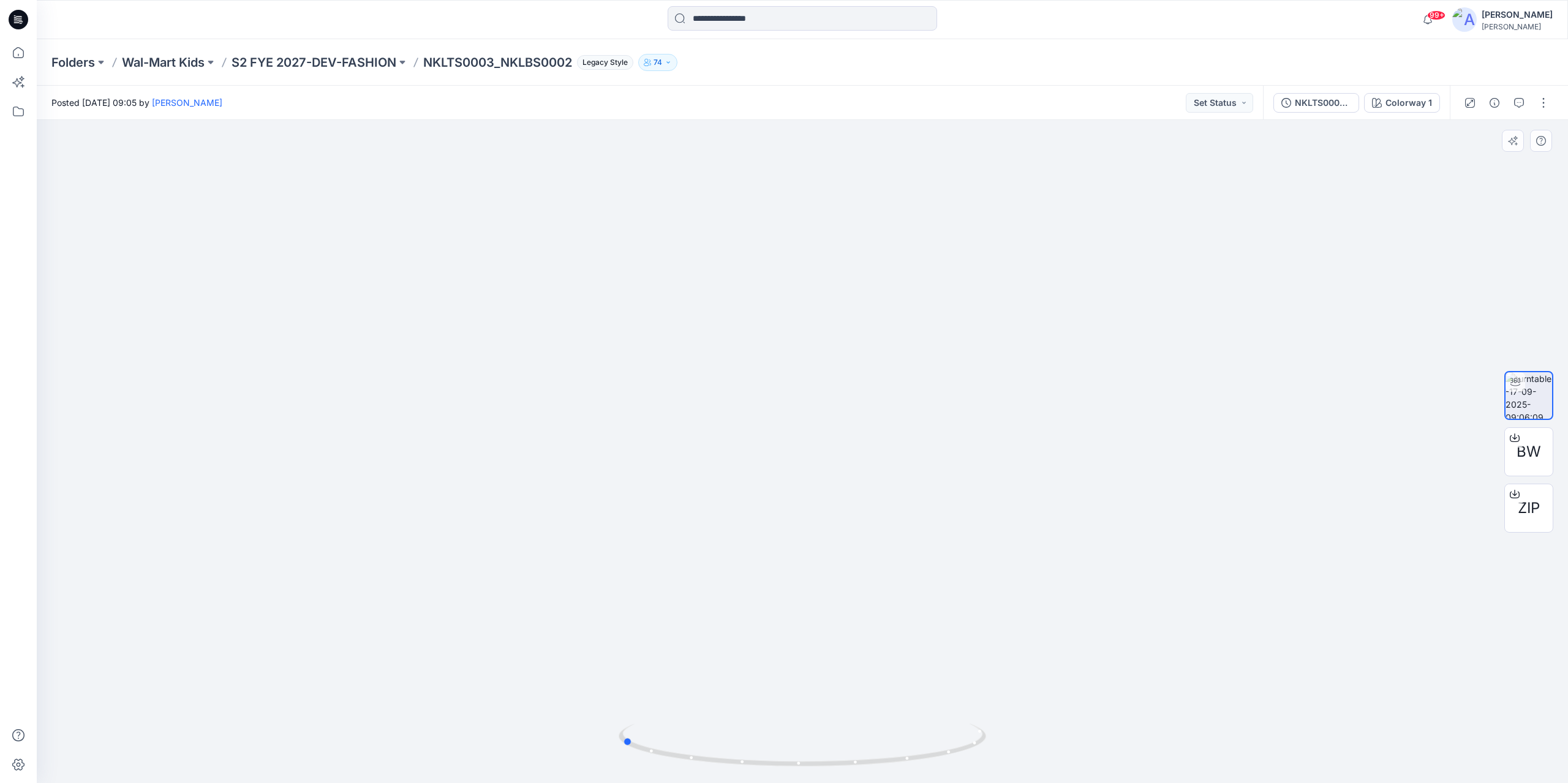
drag, startPoint x: 805, startPoint y: 766, endPoint x: 991, endPoint y: 759, distance: 186.1
click at [991, 759] on div at bounding box center [802, 451] width 1531 height 663
drag, startPoint x: 628, startPoint y: 741, endPoint x: 813, endPoint y: 758, distance: 185.8
click at [813, 758] on icon at bounding box center [804, 746] width 370 height 46
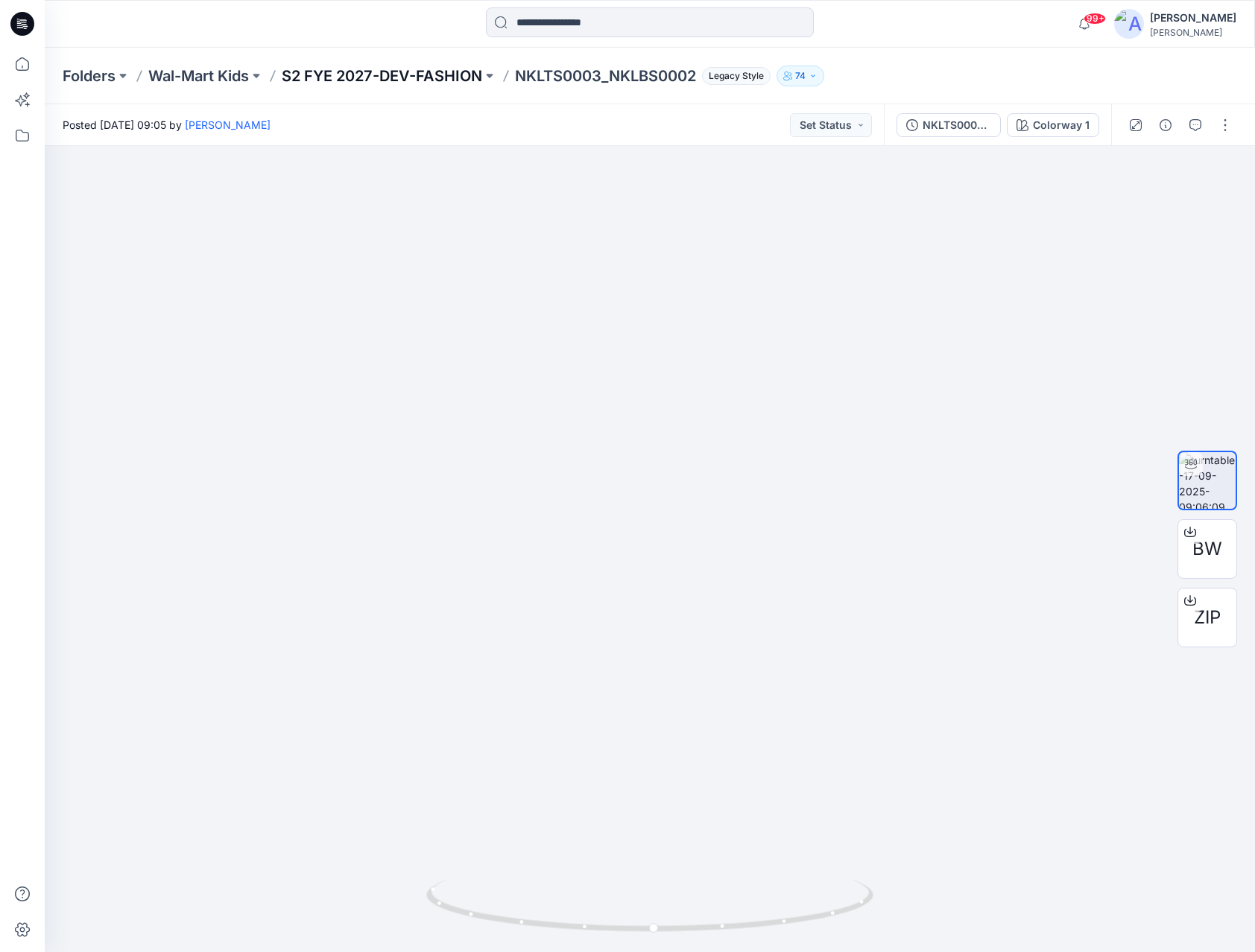
click at [427, 78] on p "S2 FYE 2027-DEV-FASHION" at bounding box center [382, 76] width 201 height 21
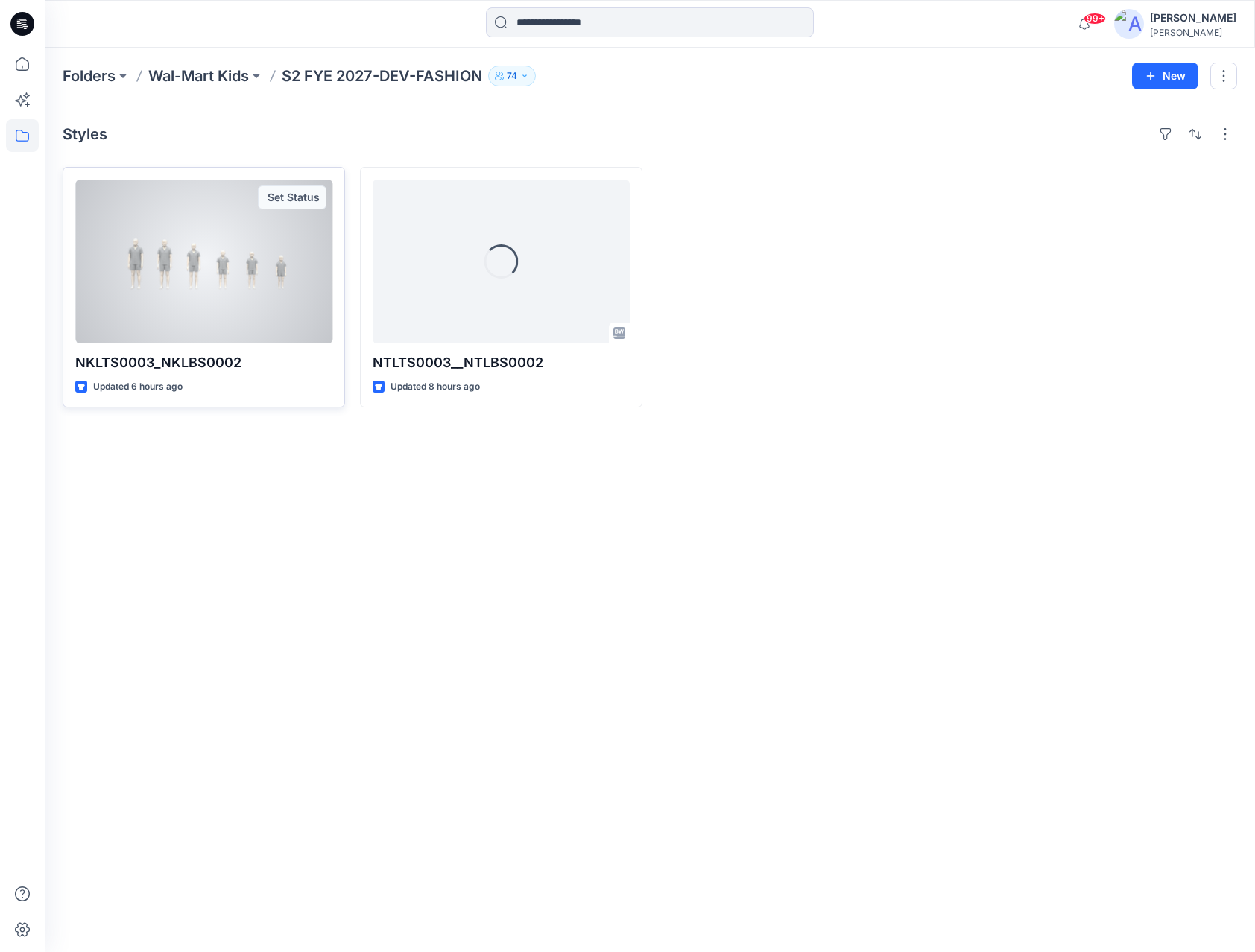
click at [171, 279] on div at bounding box center [204, 261] width 257 height 164
